Goal: Register for event/course: Sign up to attend an event or enroll in a course

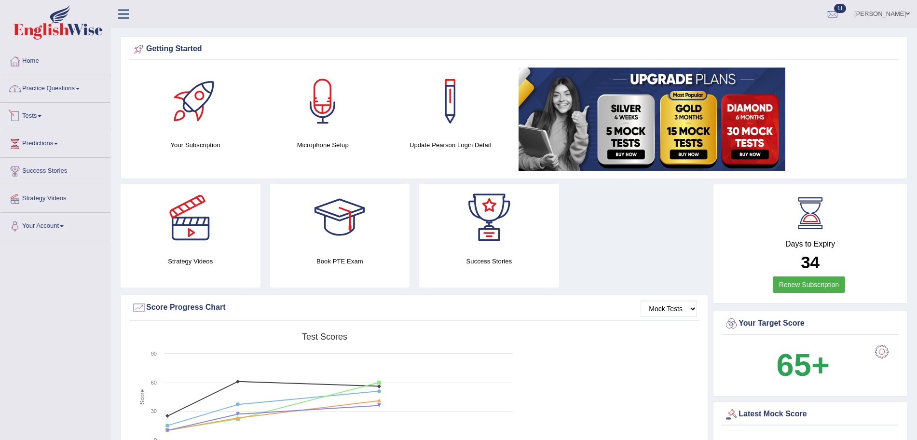
click at [31, 118] on link "Tests" at bounding box center [55, 115] width 110 height 24
click at [25, 172] on link "History" at bounding box center [63, 172] width 90 height 17
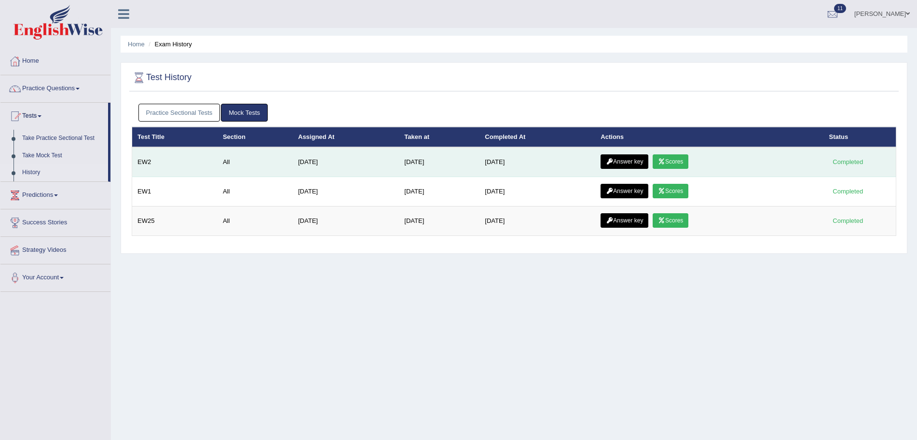
click at [637, 163] on link "Answer key" at bounding box center [625, 161] width 48 height 14
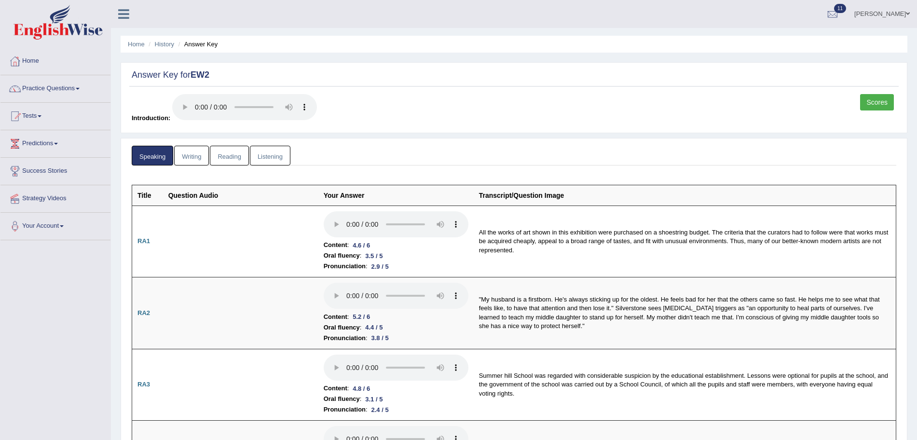
click at [183, 152] on link "Writing" at bounding box center [191, 156] width 35 height 20
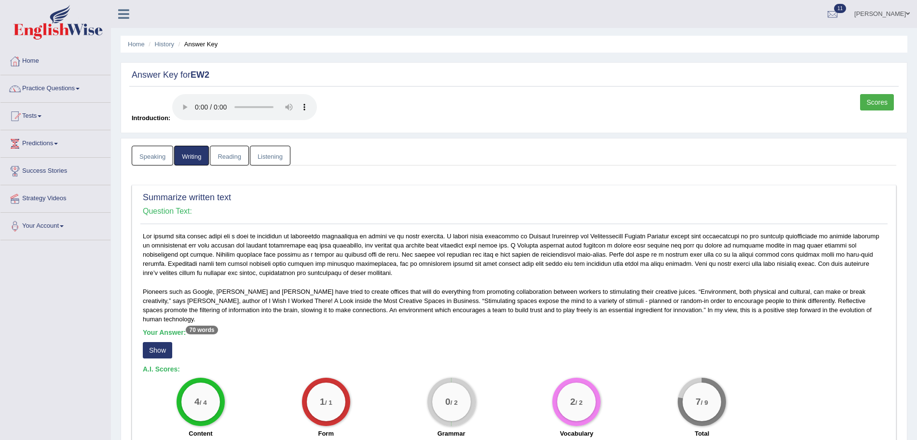
click at [221, 160] on link "Reading" at bounding box center [229, 156] width 39 height 20
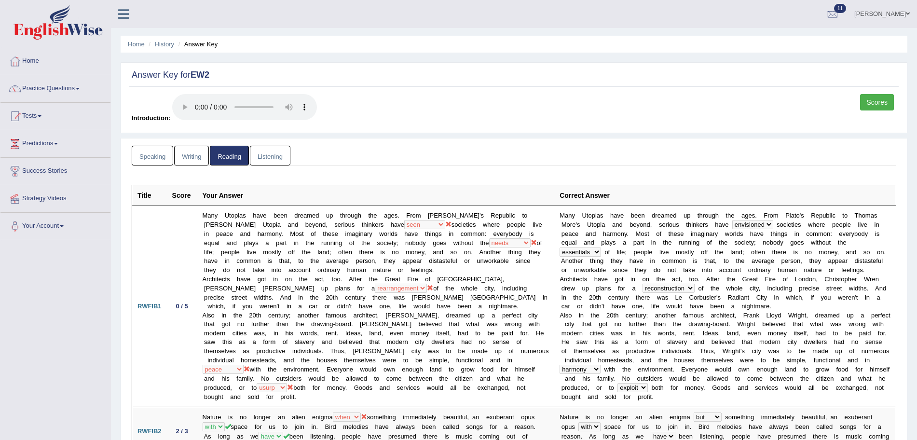
click at [279, 157] on link "Listening" at bounding box center [270, 156] width 41 height 20
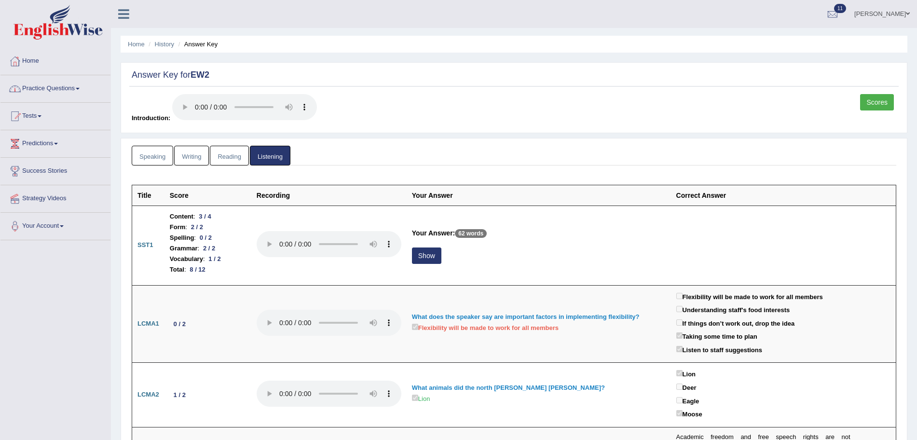
click at [25, 85] on link "Practice Questions" at bounding box center [55, 87] width 110 height 24
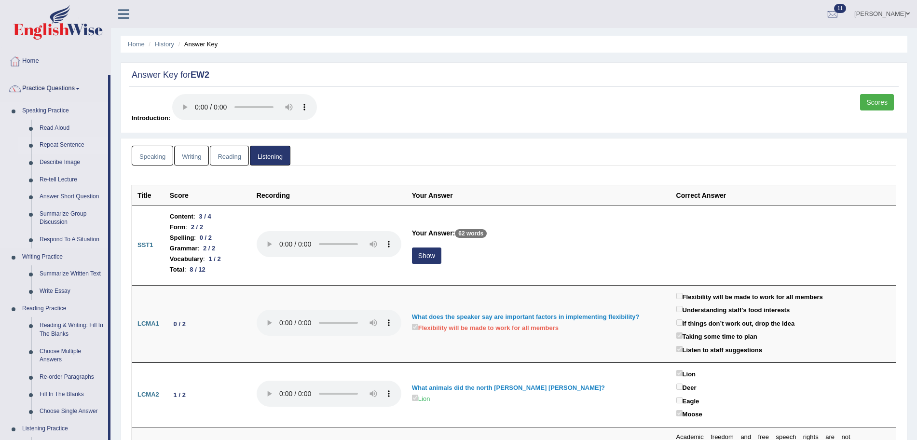
click at [63, 139] on link "Repeat Sentence" at bounding box center [71, 145] width 73 height 17
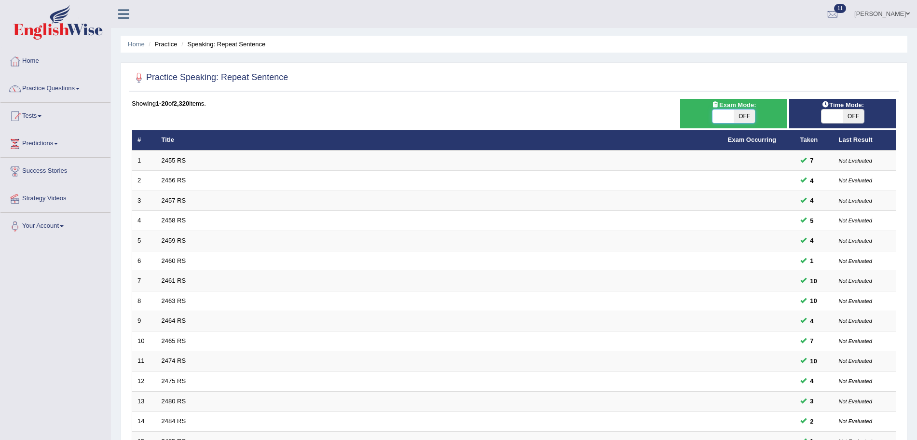
click at [730, 116] on span at bounding box center [723, 117] width 21 height 14
checkbox input "true"
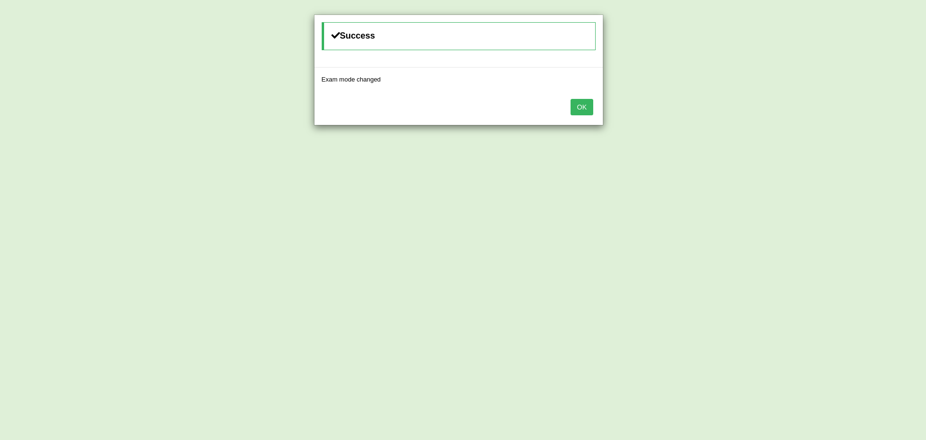
click at [587, 107] on button "OK" at bounding box center [582, 107] width 22 height 16
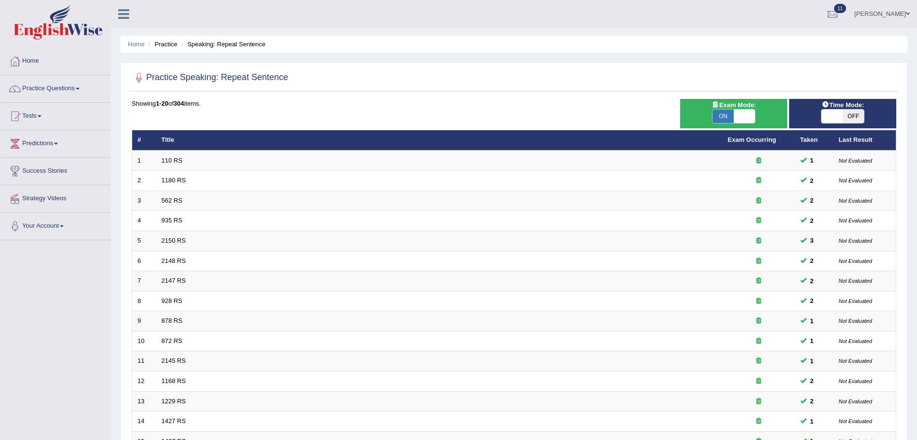
click at [829, 116] on span at bounding box center [832, 117] width 21 height 14
checkbox input "true"
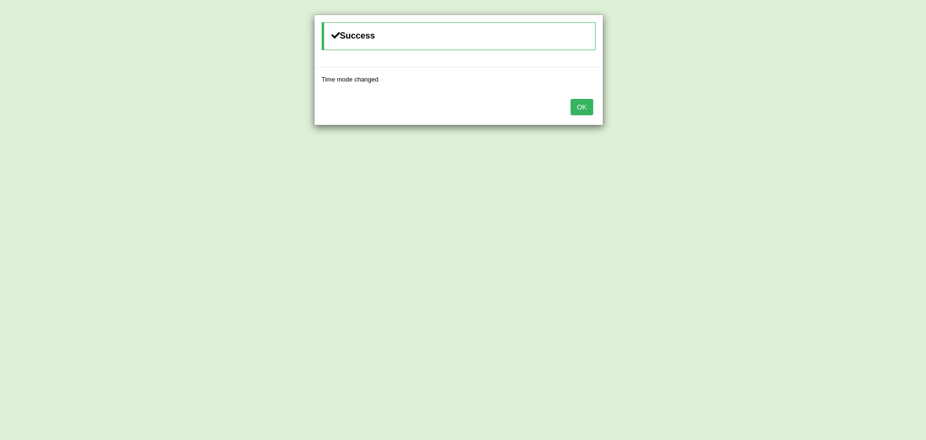
click at [583, 105] on button "OK" at bounding box center [582, 107] width 22 height 16
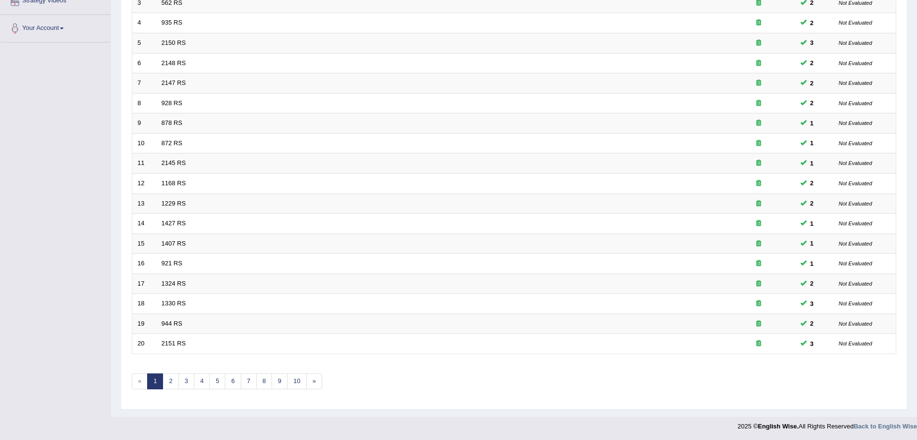
scroll to position [199, 0]
click at [170, 379] on link "2" at bounding box center [171, 381] width 16 height 16
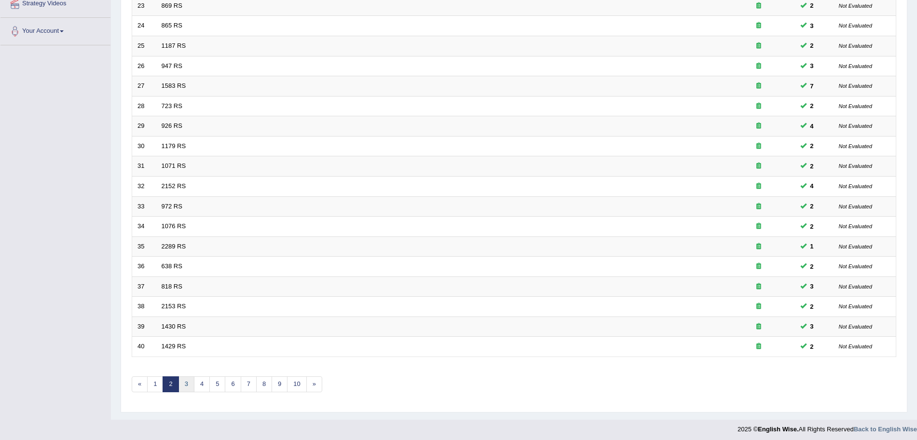
click at [191, 381] on link "3" at bounding box center [187, 384] width 16 height 16
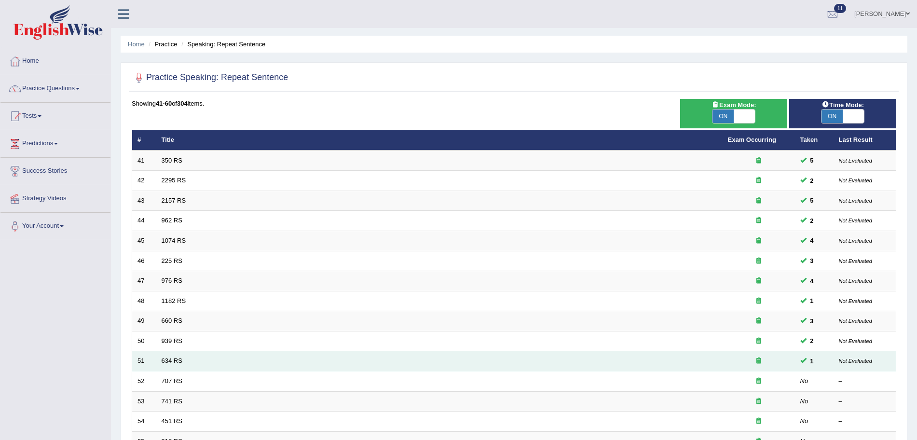
click at [150, 360] on td "51" at bounding box center [144, 361] width 24 height 20
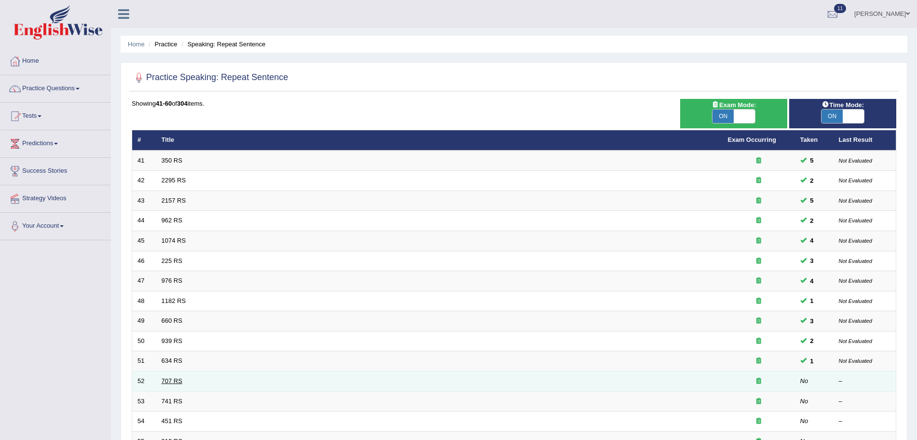
click at [168, 381] on link "707 RS" at bounding box center [172, 380] width 21 height 7
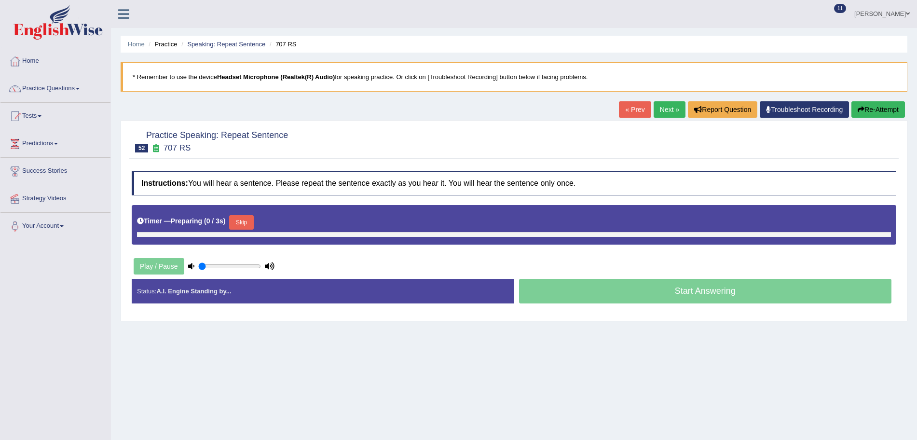
type input "0.9"
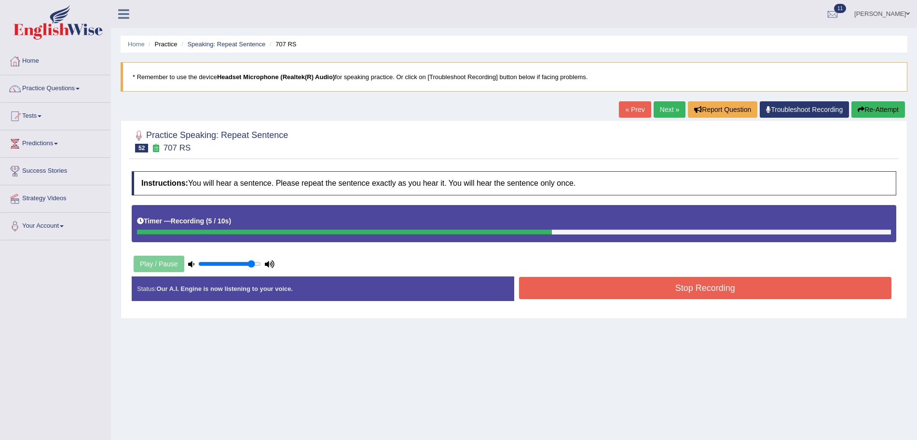
click at [652, 291] on button "Stop Recording" at bounding box center [705, 288] width 373 height 22
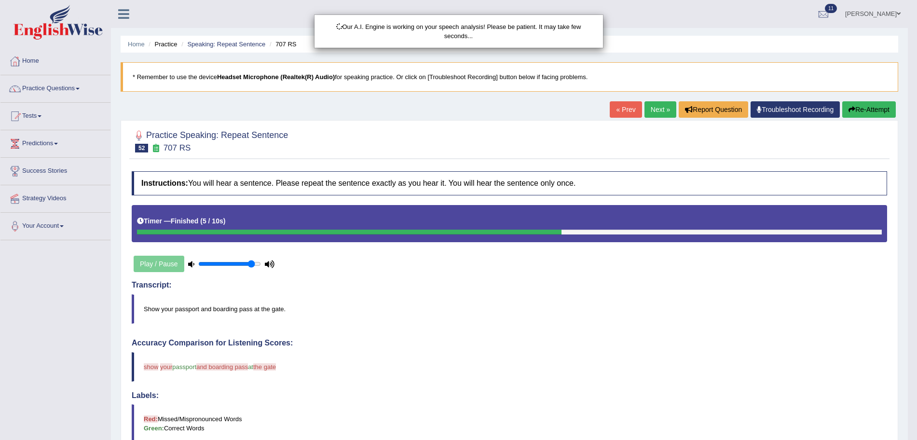
click at [882, 112] on div "Our A.I. Engine is working on your speech analysis! Please be patient. It may t…" at bounding box center [458, 220] width 917 height 440
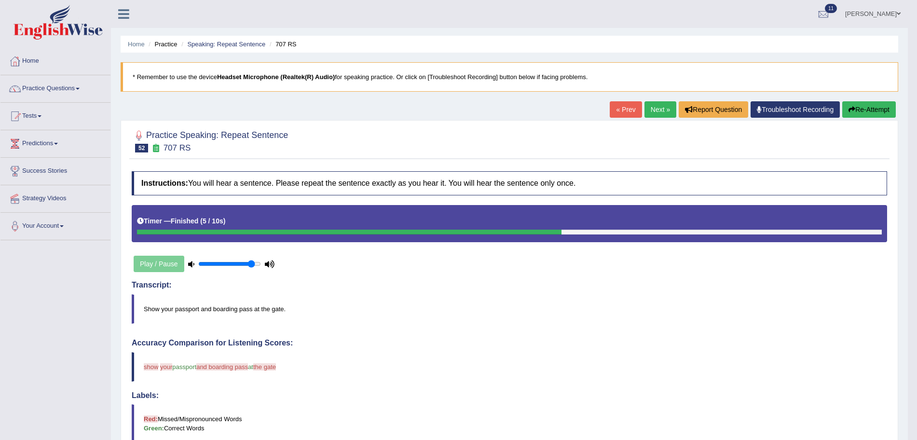
click at [882, 112] on button "Re-Attempt" at bounding box center [869, 109] width 54 height 16
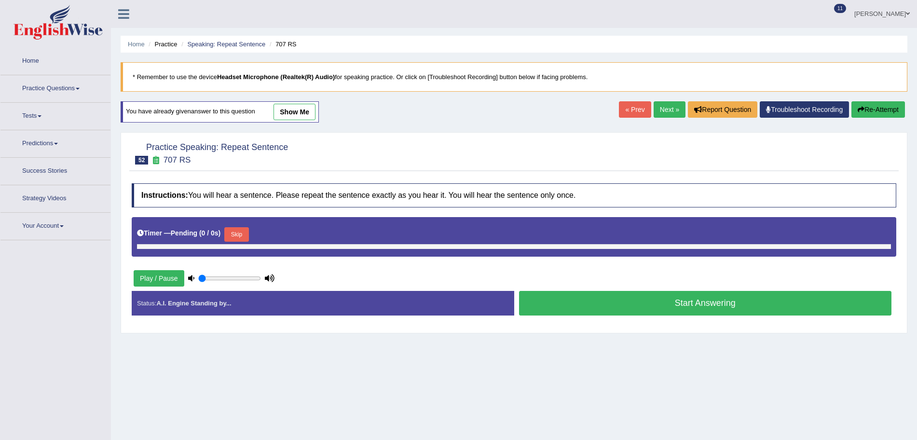
type input "0.9"
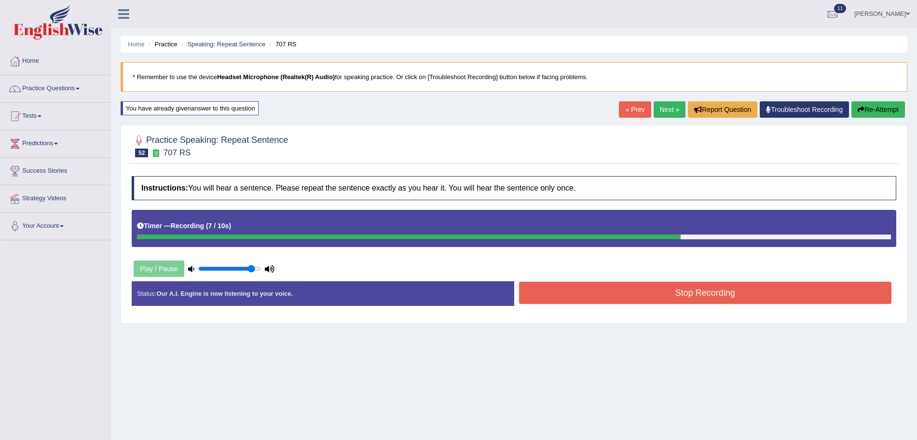
click at [841, 292] on button "Stop Recording" at bounding box center [705, 293] width 373 height 22
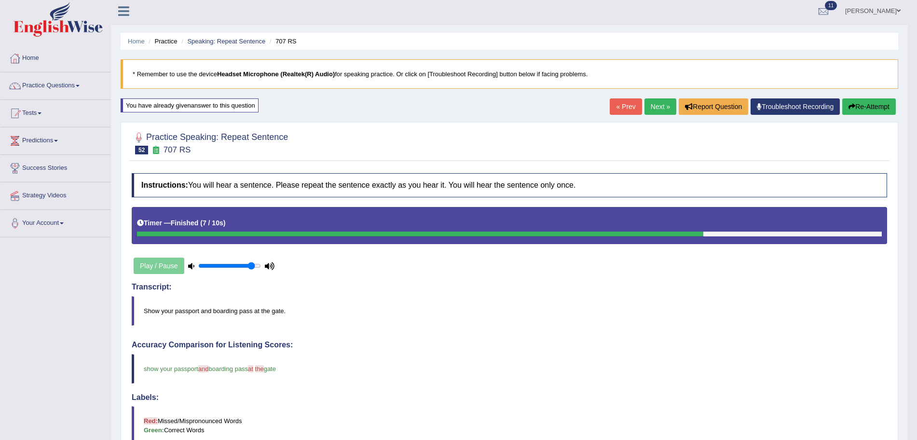
scroll to position [2, 0]
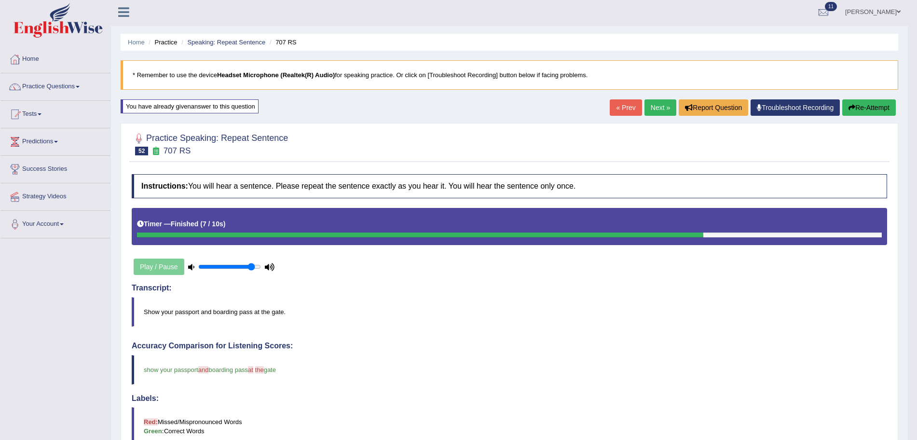
click at [654, 110] on link "Next »" at bounding box center [661, 107] width 32 height 16
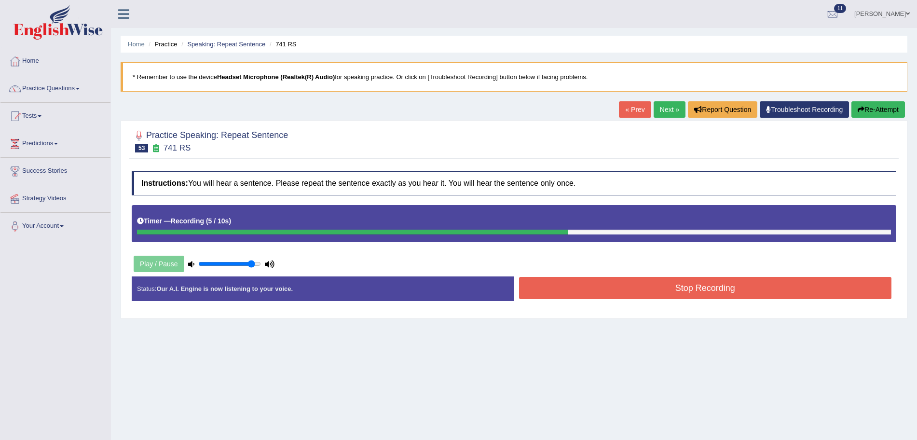
click at [622, 292] on button "Stop Recording" at bounding box center [705, 288] width 373 height 22
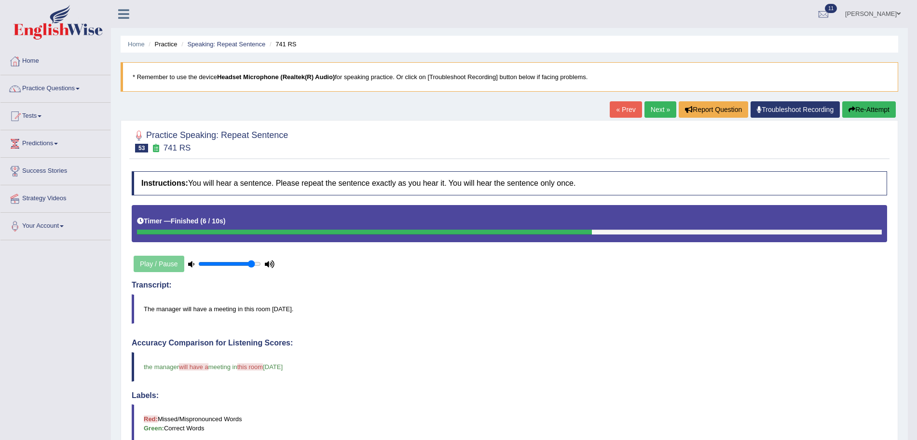
click at [45, 88] on link "Practice Questions" at bounding box center [55, 87] width 110 height 24
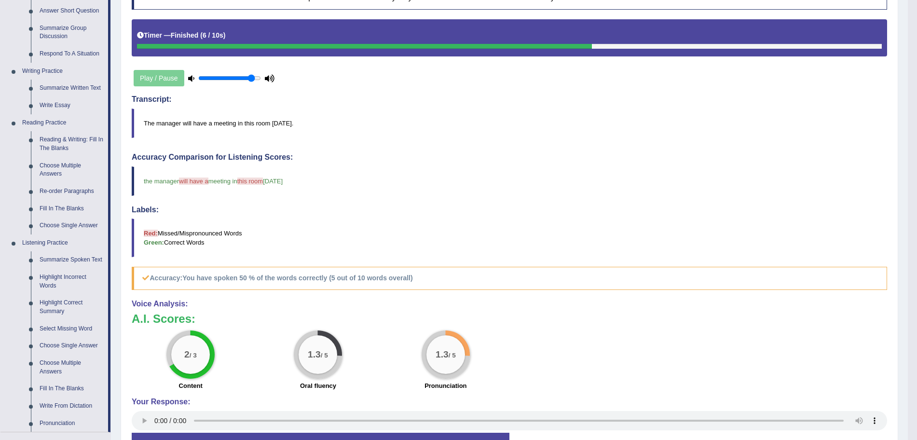
scroll to position [188, 0]
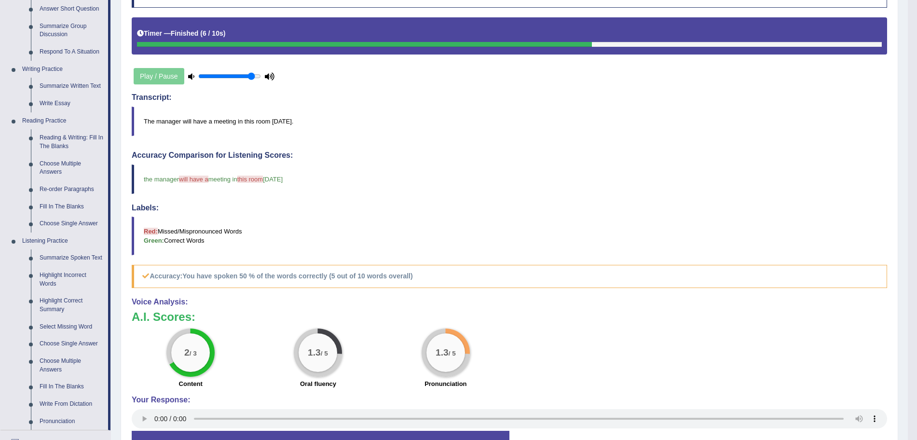
click at [0, 277] on div "Home Practice Questions Speaking Practice Read Aloud Repeat Sentence Describe I…" at bounding box center [55, 214] width 124 height 708
click at [63, 403] on link "Write From Dictation" at bounding box center [71, 404] width 73 height 17
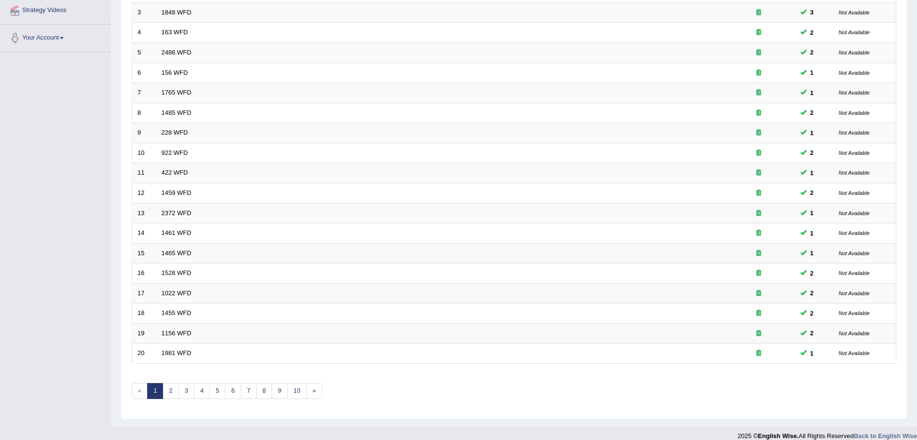
scroll to position [189, 0]
click at [173, 384] on link "2" at bounding box center [171, 390] width 16 height 16
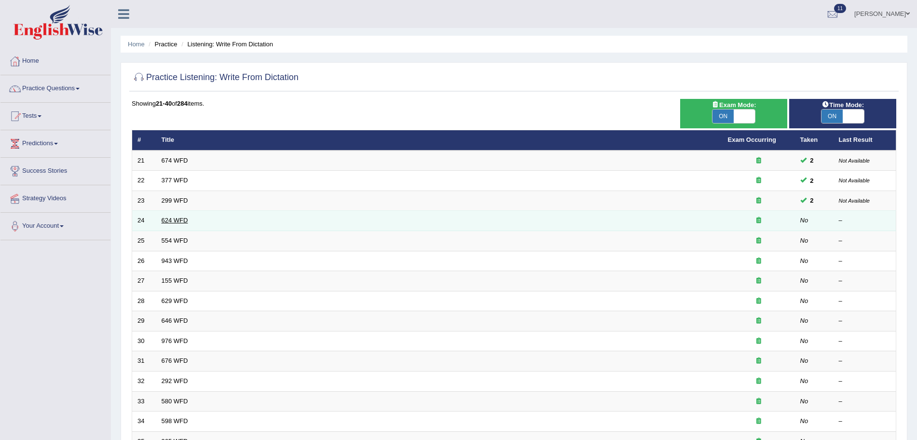
click at [180, 219] on link "624 WFD" at bounding box center [175, 220] width 27 height 7
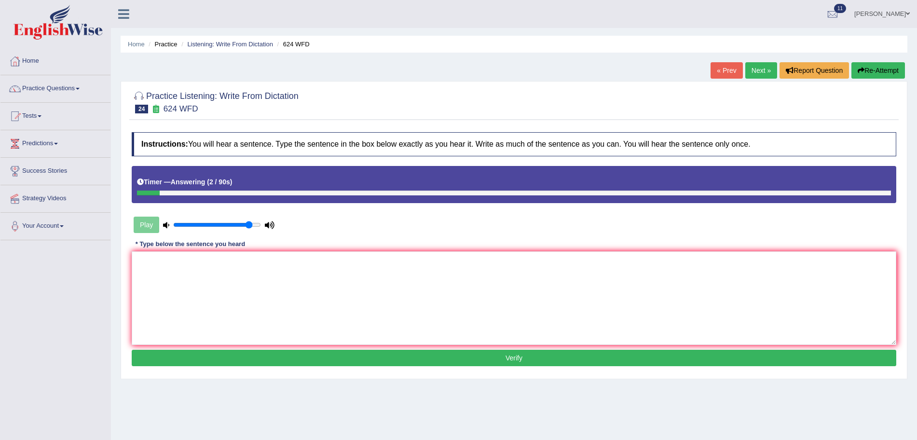
click at [871, 70] on button "Re-Attempt" at bounding box center [879, 70] width 54 height 16
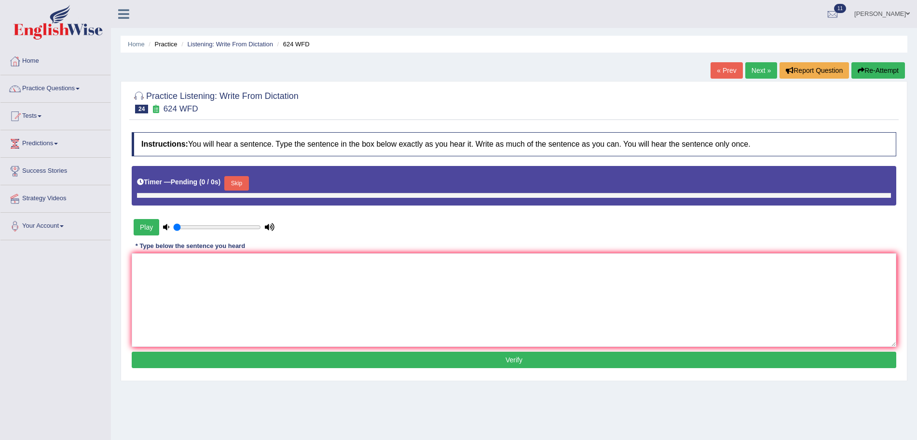
type input "0.9"
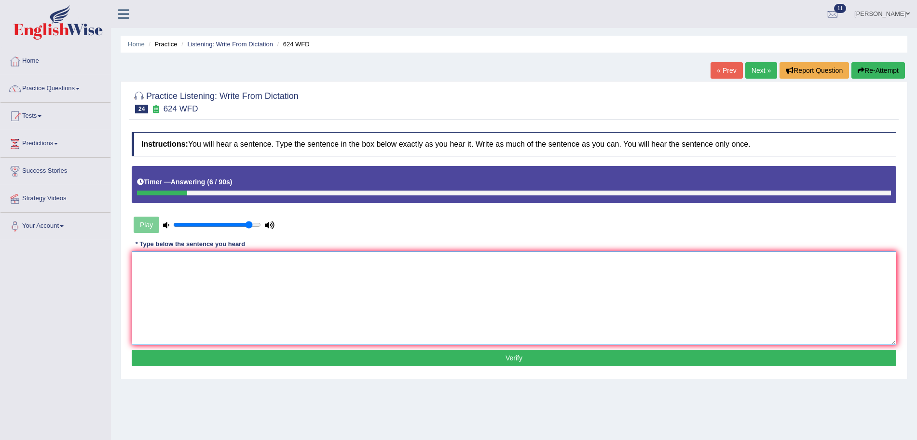
click at [461, 282] on textarea at bounding box center [514, 298] width 765 height 94
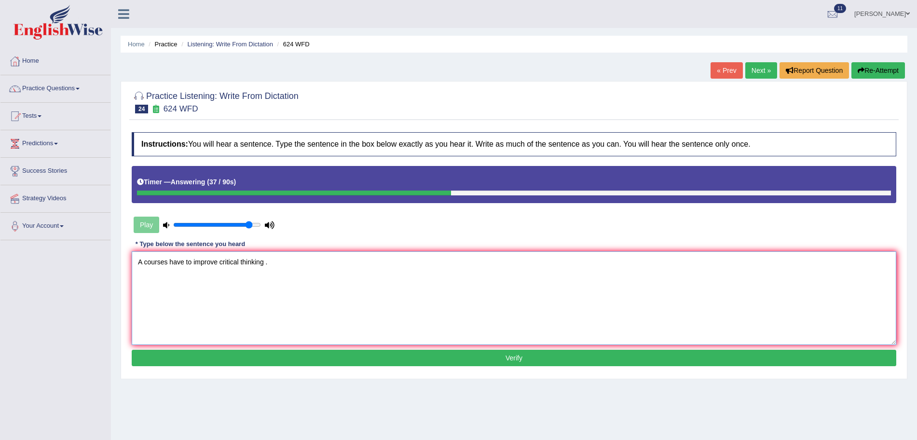
type textarea "A courses have to improve critical thinking ."
click at [405, 366] on button "Verify" at bounding box center [514, 358] width 765 height 16
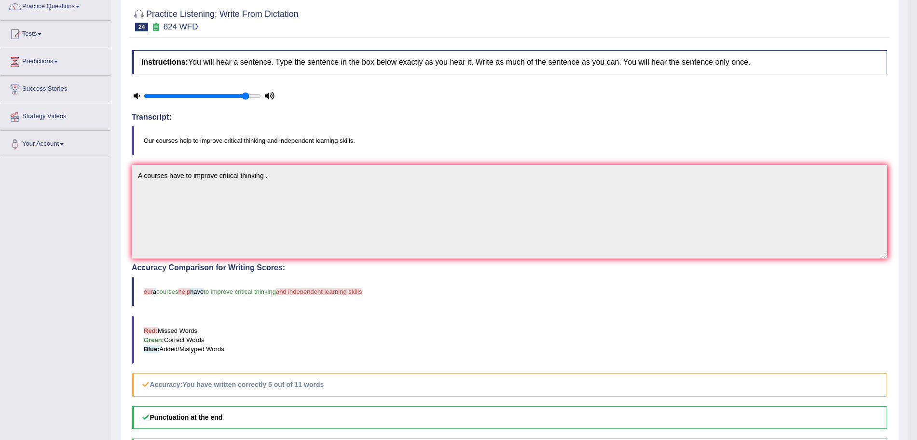
scroll to position [81, 0]
click at [53, 11] on link "Practice Questions" at bounding box center [55, 6] width 110 height 24
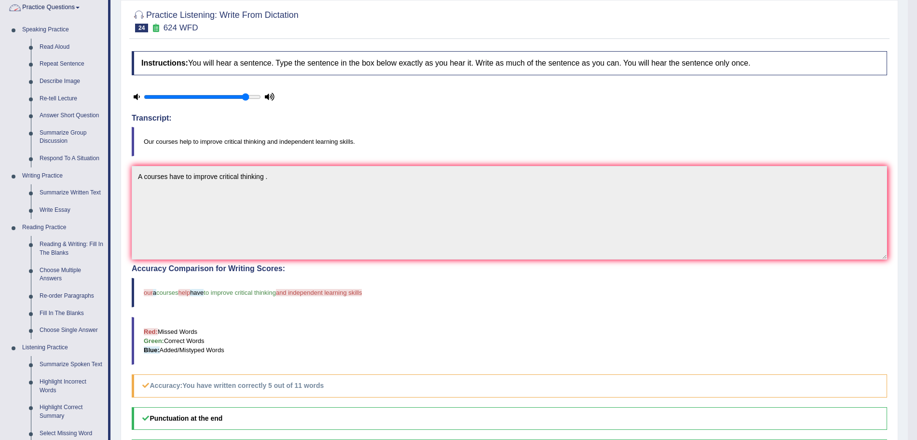
click at [55, 15] on link "Practice Questions" at bounding box center [54, 6] width 108 height 24
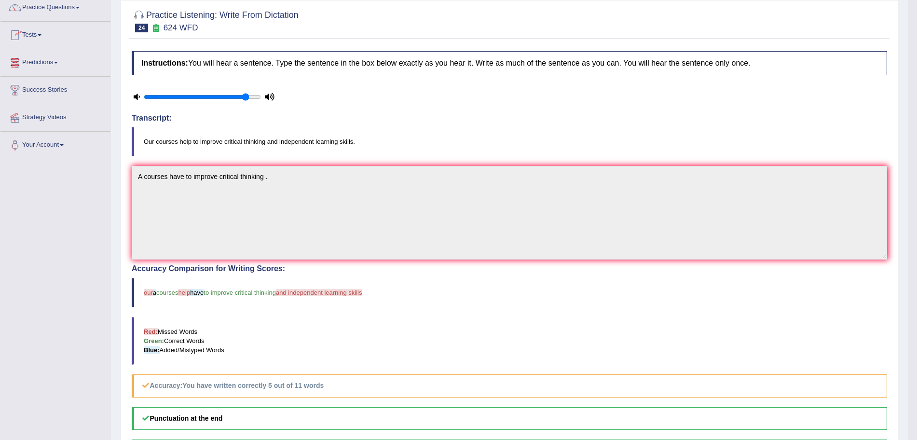
click at [44, 38] on link "Tests" at bounding box center [55, 34] width 110 height 24
click at [46, 70] on link "Take Mock Test" at bounding box center [63, 74] width 90 height 17
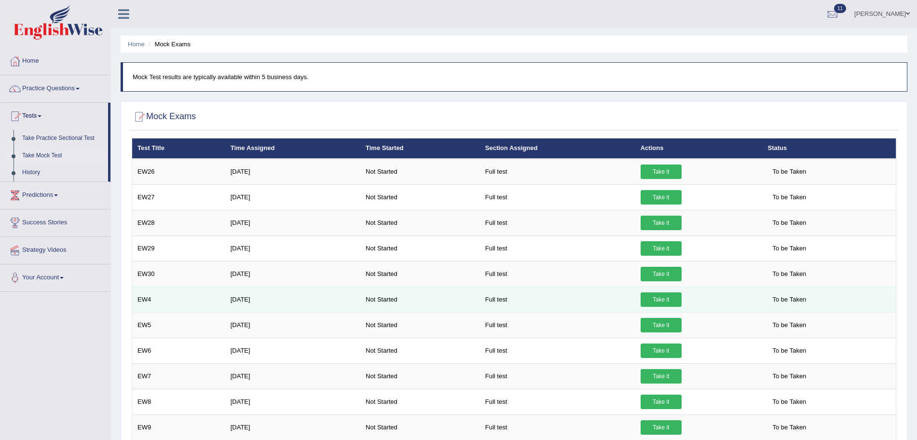
click at [659, 294] on link "Take it" at bounding box center [661, 299] width 41 height 14
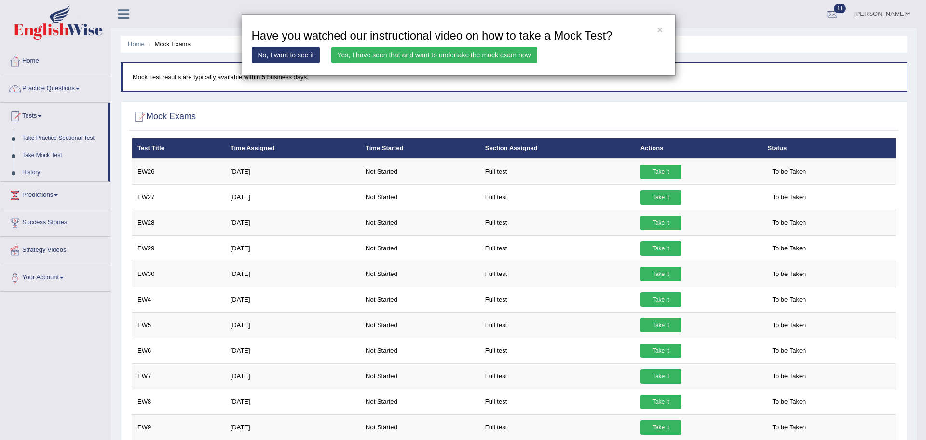
click at [474, 59] on link "Yes, I have seen that and want to undertake the mock exam now" at bounding box center [434, 55] width 206 height 16
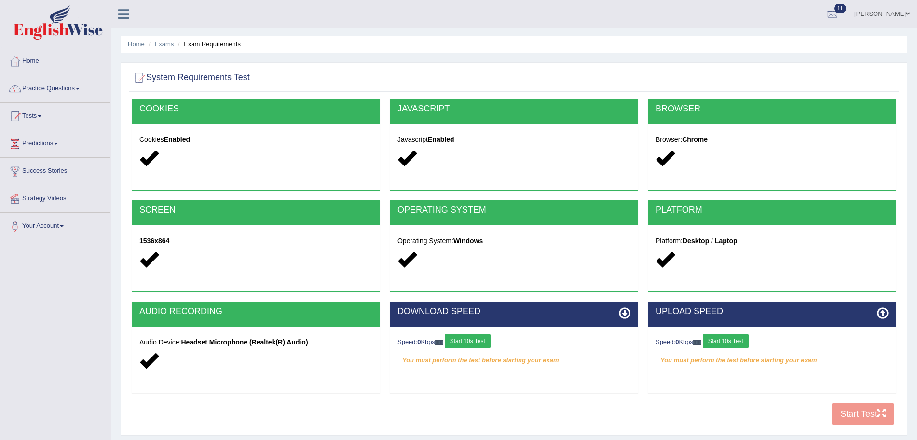
click at [471, 343] on button "Start 10s Test" at bounding box center [468, 341] width 46 height 14
click at [727, 342] on button "Start 10s Test" at bounding box center [726, 341] width 46 height 14
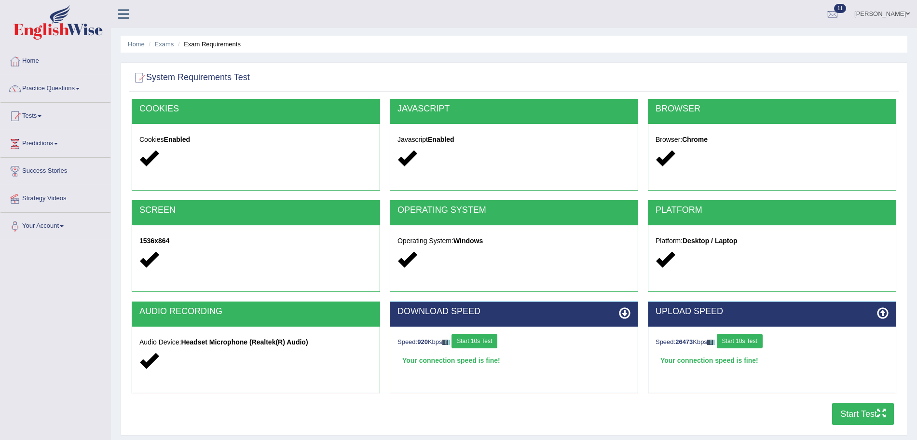
click at [878, 417] on icon "button" at bounding box center [881, 413] width 9 height 9
click at [539, 8] on ul "[PERSON_NAME] Toggle navigation Username: Akhil_1234 Access Type: Online Subscr…" at bounding box center [635, 14] width 565 height 28
click at [28, 120] on link "Tests" at bounding box center [55, 115] width 110 height 24
click at [30, 120] on link "Tests" at bounding box center [54, 115] width 108 height 24
click at [30, 120] on link "Tests" at bounding box center [55, 115] width 110 height 24
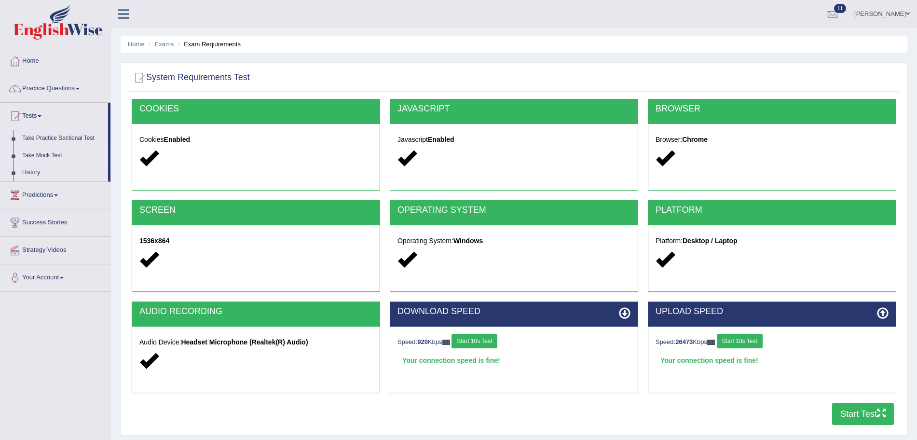
click at [46, 153] on link "Take Mock Test" at bounding box center [63, 155] width 90 height 17
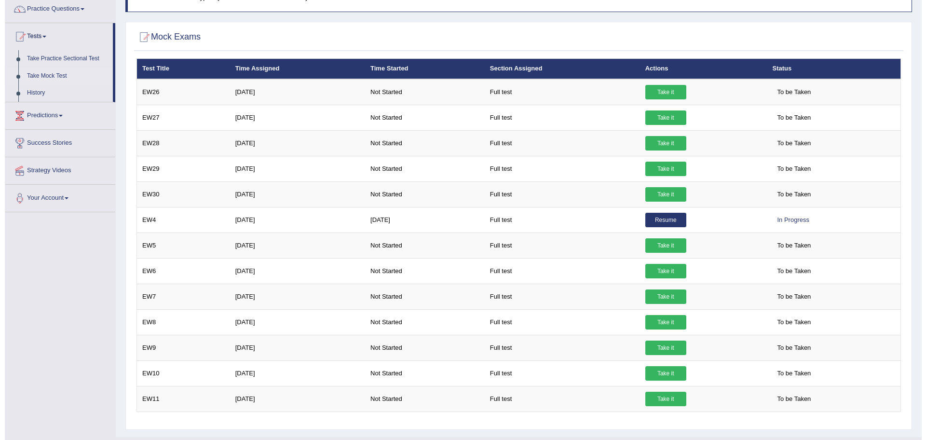
scroll to position [79, 0]
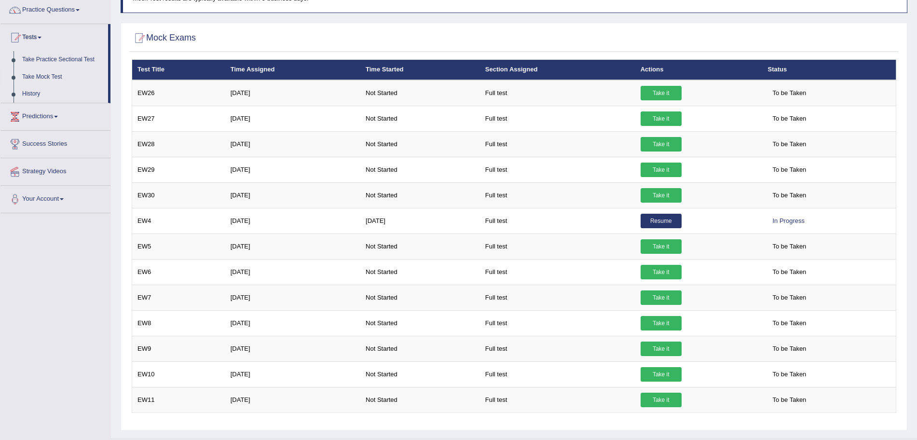
drag, startPoint x: 926, startPoint y: 187, endPoint x: 907, endPoint y: 247, distance: 63.2
click at [907, 247] on html "Toggle navigation Home Practice Questions Speaking Practice Read Aloud Repeat S…" at bounding box center [458, 141] width 917 height 440
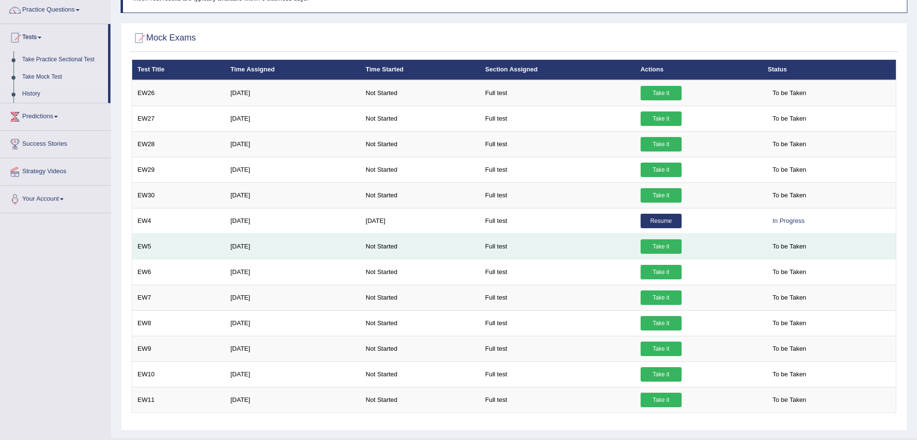
click at [644, 248] on link "Take it" at bounding box center [661, 246] width 41 height 14
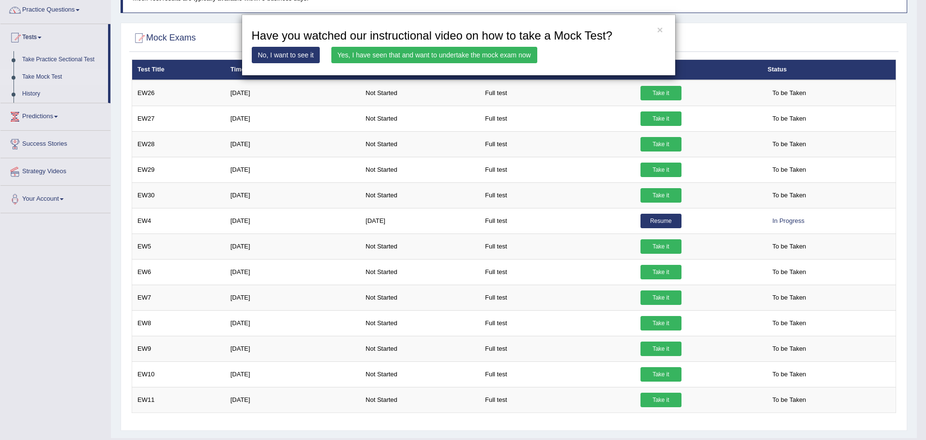
click at [435, 54] on link "Yes, I have seen that and want to undertake the mock exam now" at bounding box center [434, 55] width 206 height 16
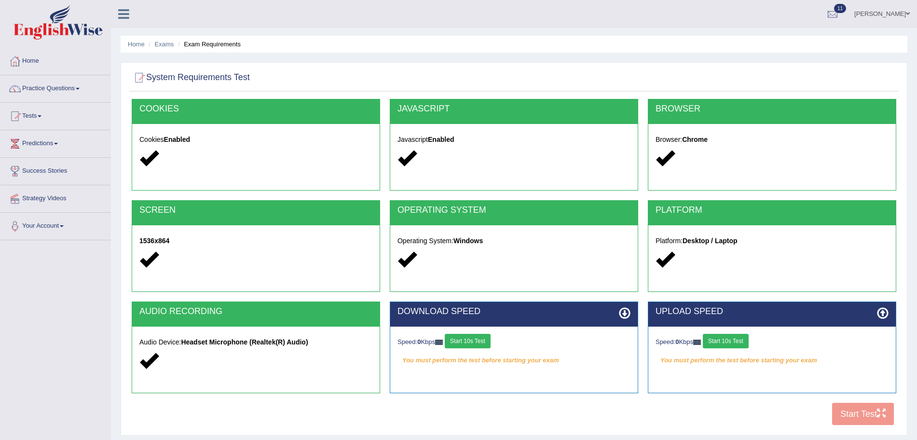
click at [487, 332] on div "Speed: 0 Kbps Start 10s Test You must perform the test before starting your exa…" at bounding box center [514, 351] width 248 height 48
click at [483, 341] on button "Start 10s Test" at bounding box center [468, 341] width 46 height 14
click at [726, 340] on button "Start 10s Test" at bounding box center [726, 341] width 46 height 14
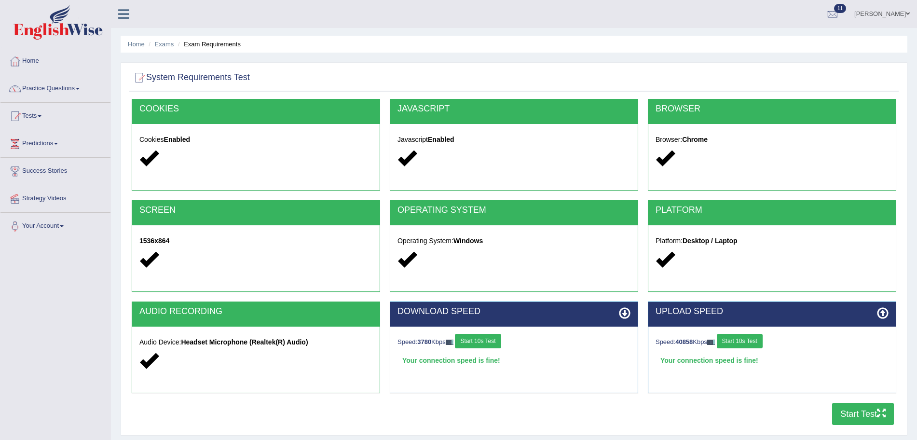
click at [871, 413] on button "Start Test" at bounding box center [863, 414] width 62 height 22
